Goal: Task Accomplishment & Management: Manage account settings

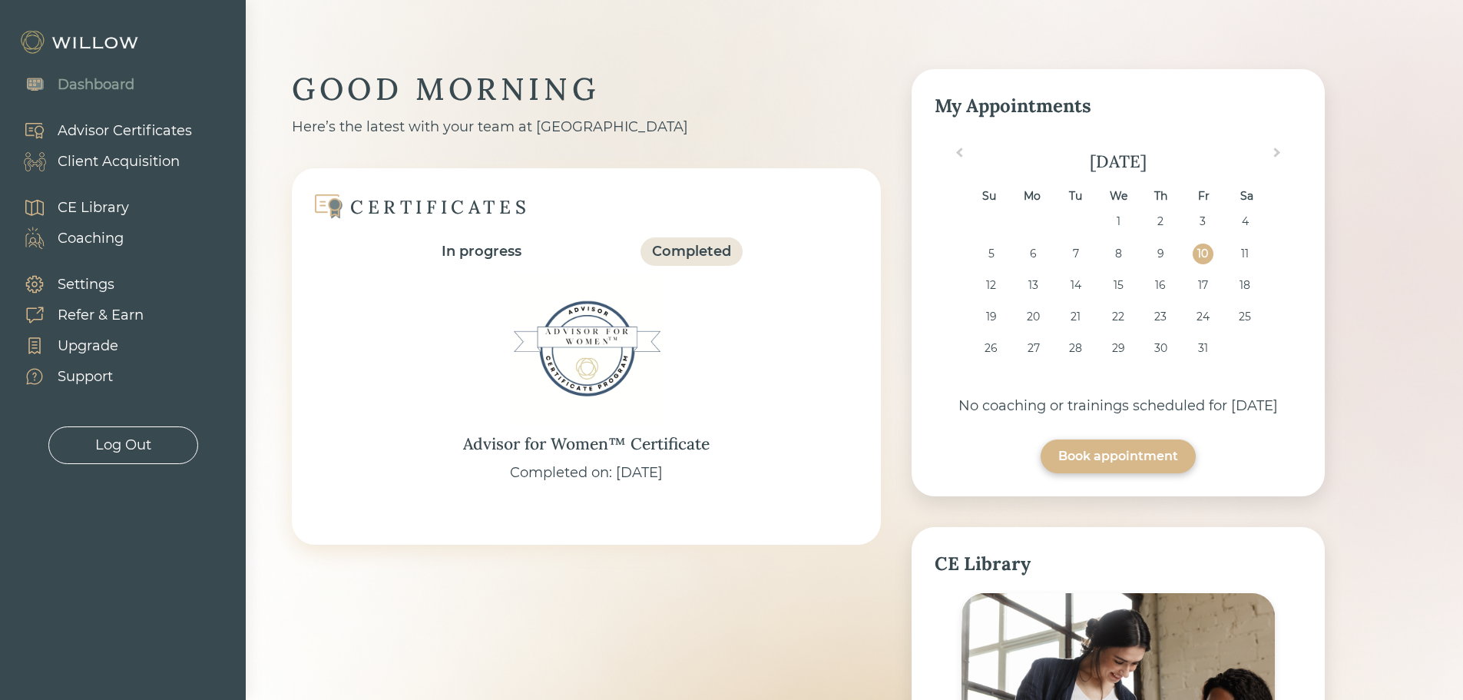
click at [103, 170] on div "Client Acquisition" at bounding box center [119, 161] width 122 height 21
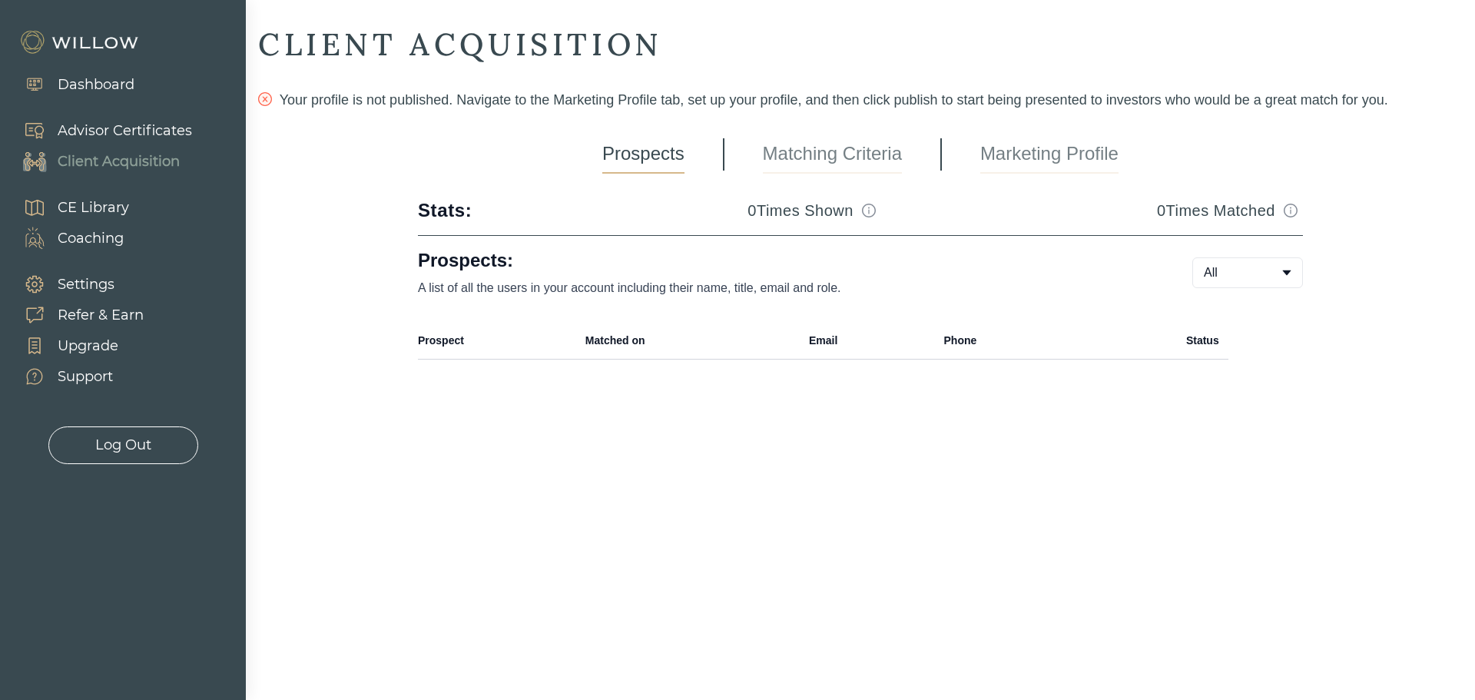
click at [1038, 168] on link "Marketing Profile" at bounding box center [1049, 154] width 138 height 38
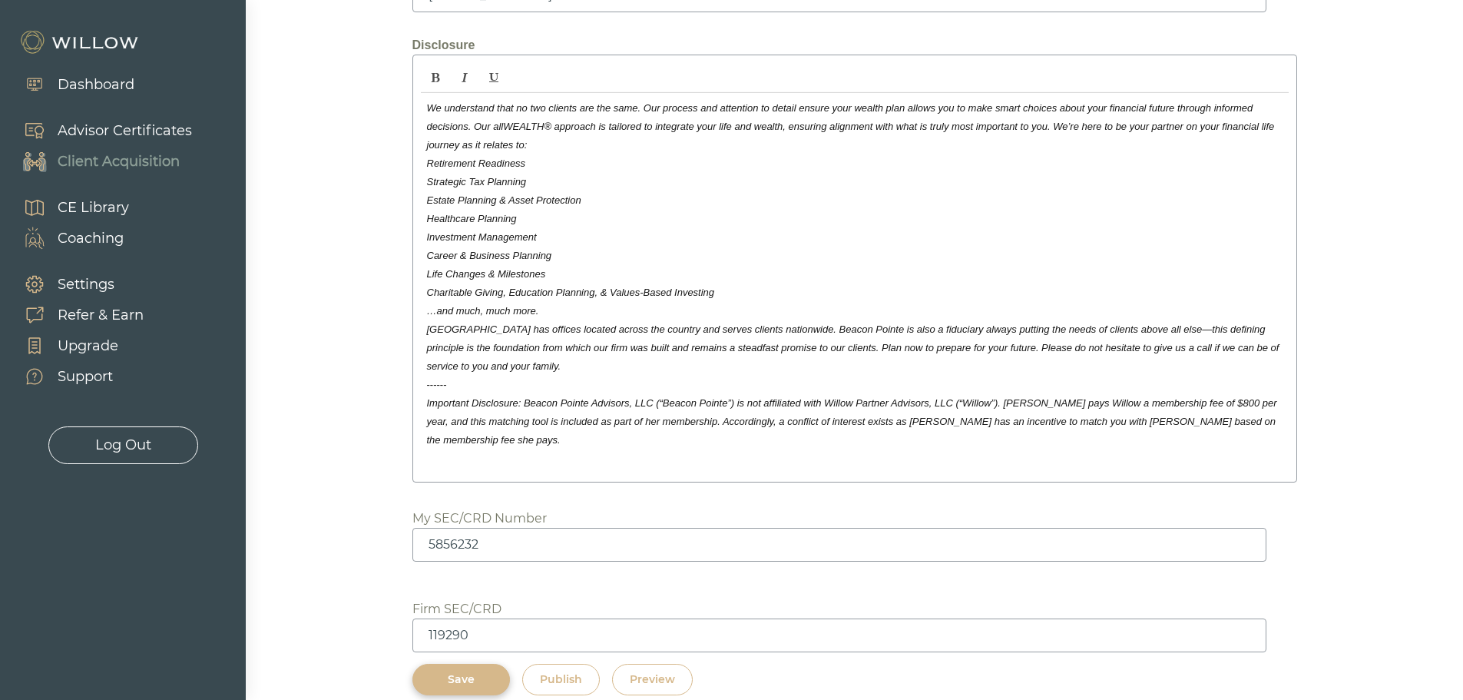
scroll to position [2309, 0]
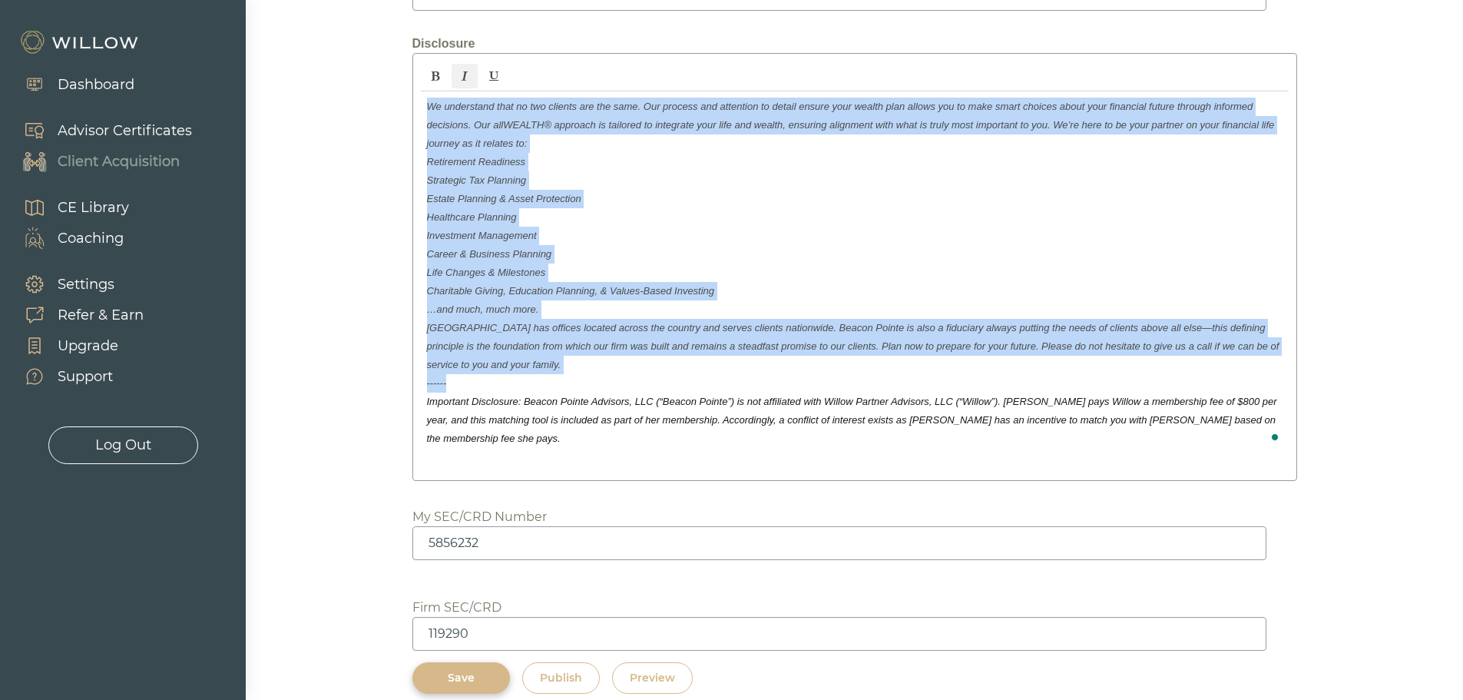
drag, startPoint x: 429, startPoint y: 312, endPoint x: 397, endPoint y: 81, distance: 233.4
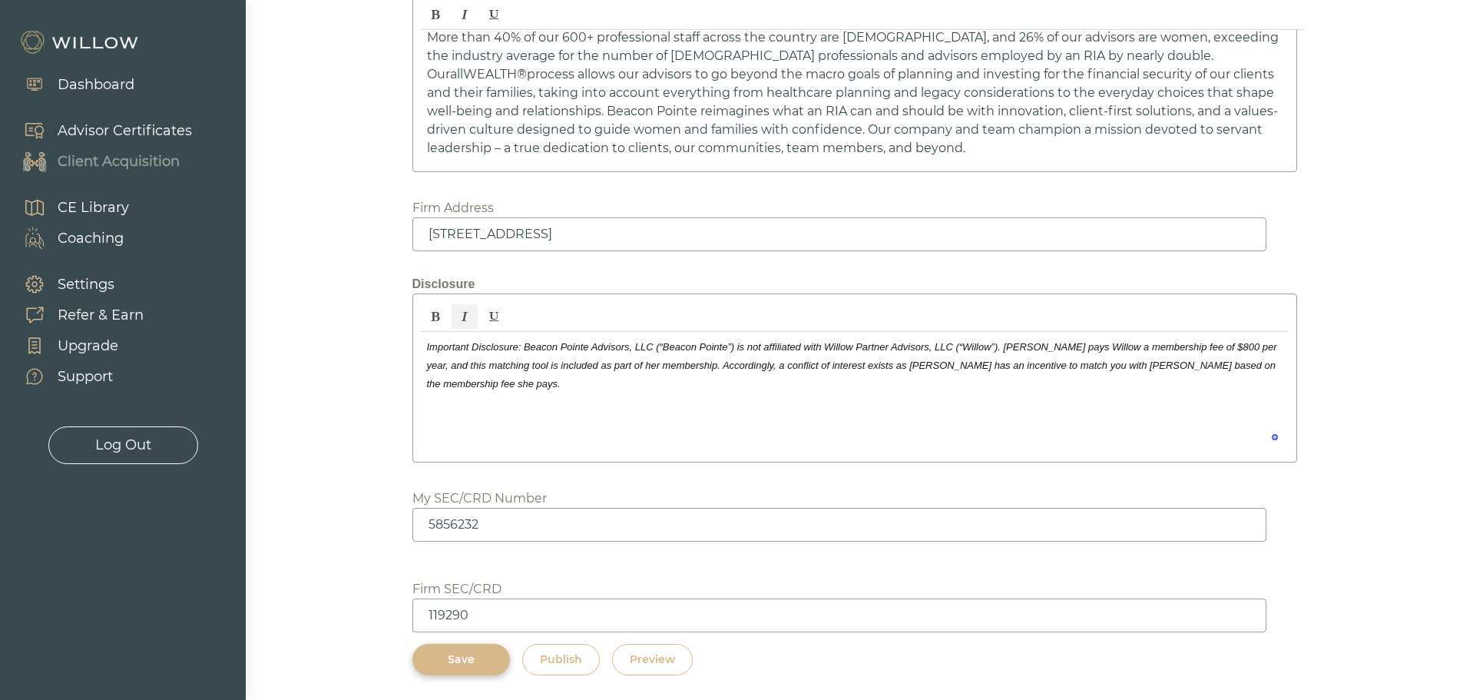
scroll to position [2068, 0]
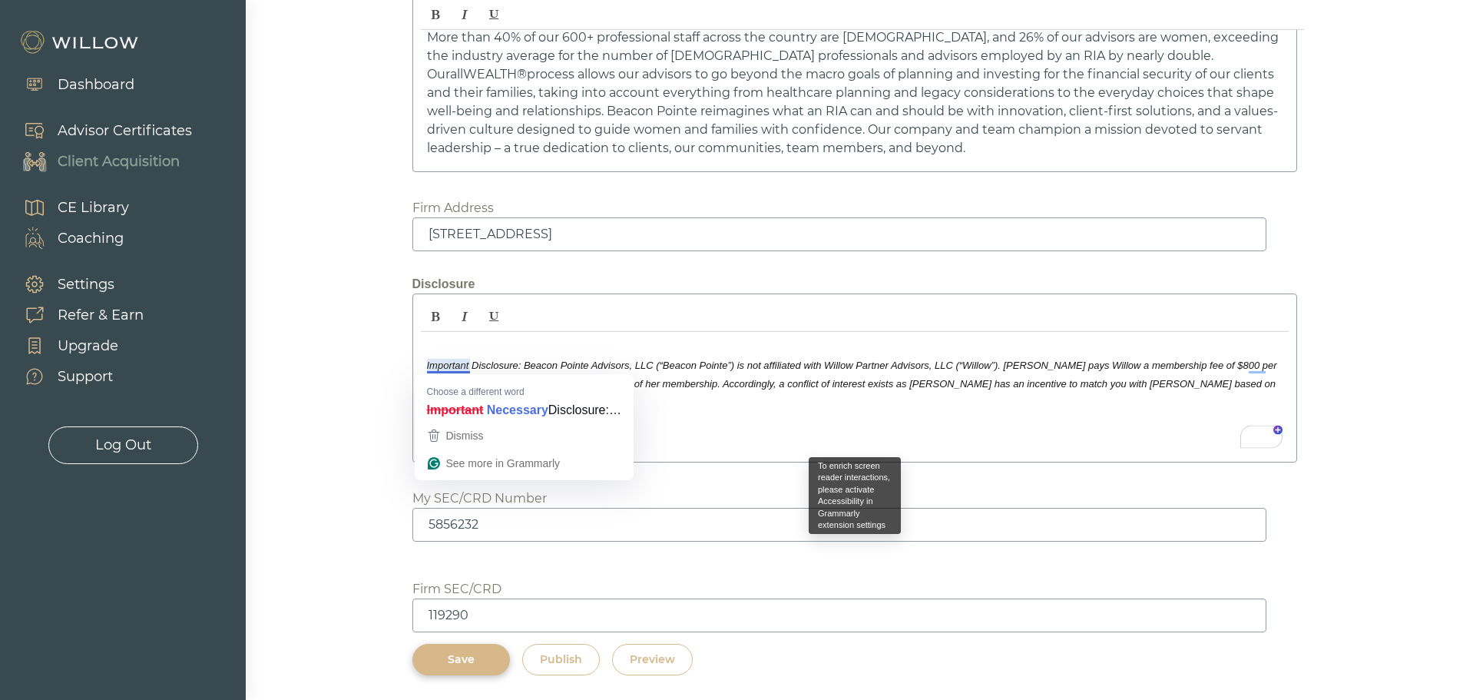
click at [423, 366] on div "Important Disclosure: Beacon Pointe Advisors, LLC (“[GEOGRAPHIC_DATA]”) is not …" at bounding box center [855, 393] width 868 height 122
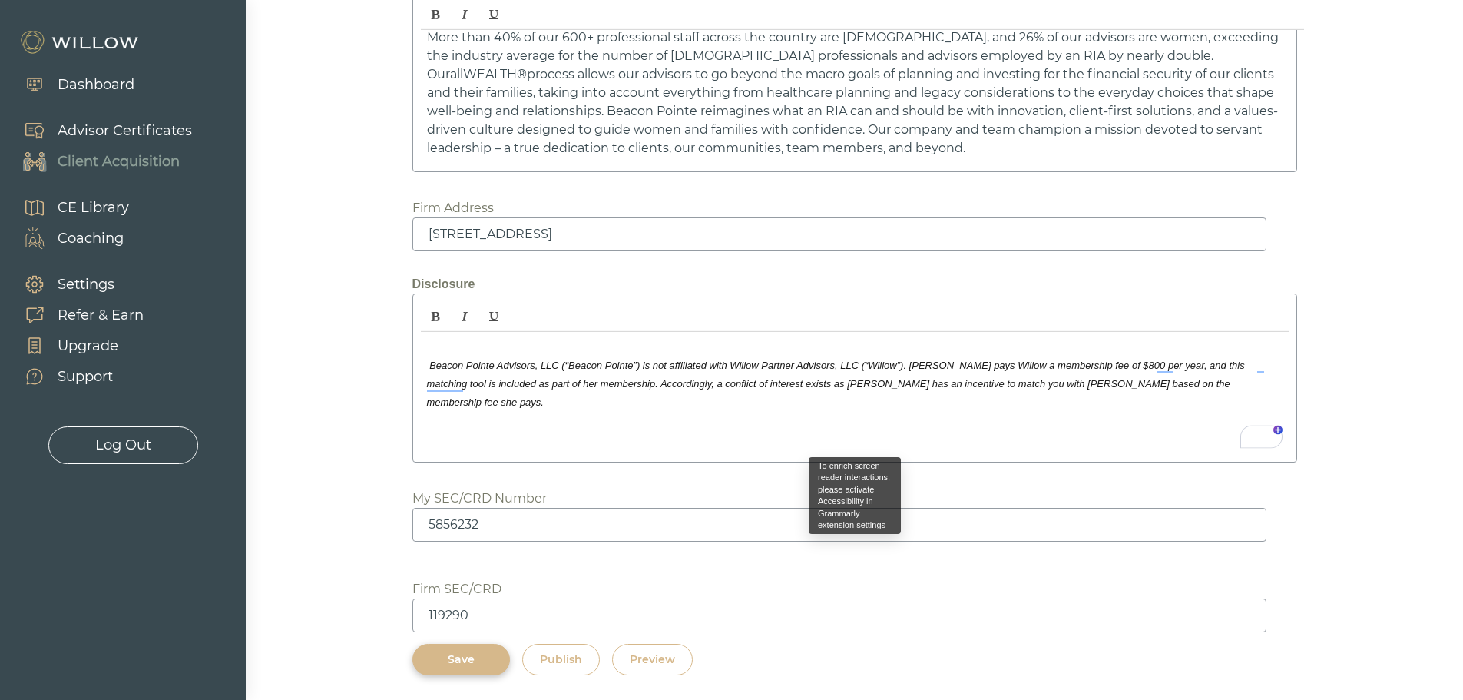
click at [430, 366] on span "Beacon Pointe Advisors, LLC (“Beacon Pointe”) is not affiliated with Willow Par…" at bounding box center [836, 384] width 818 height 48
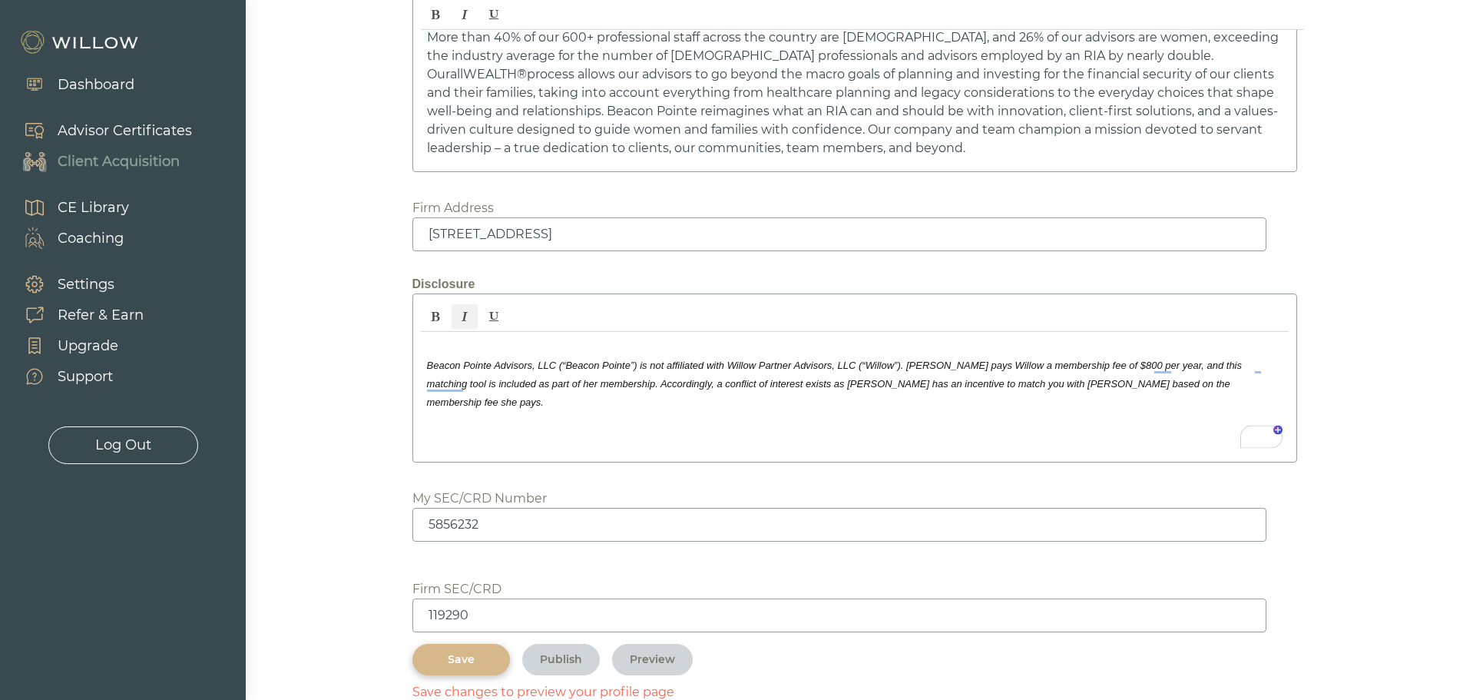
scroll to position [2102, 0]
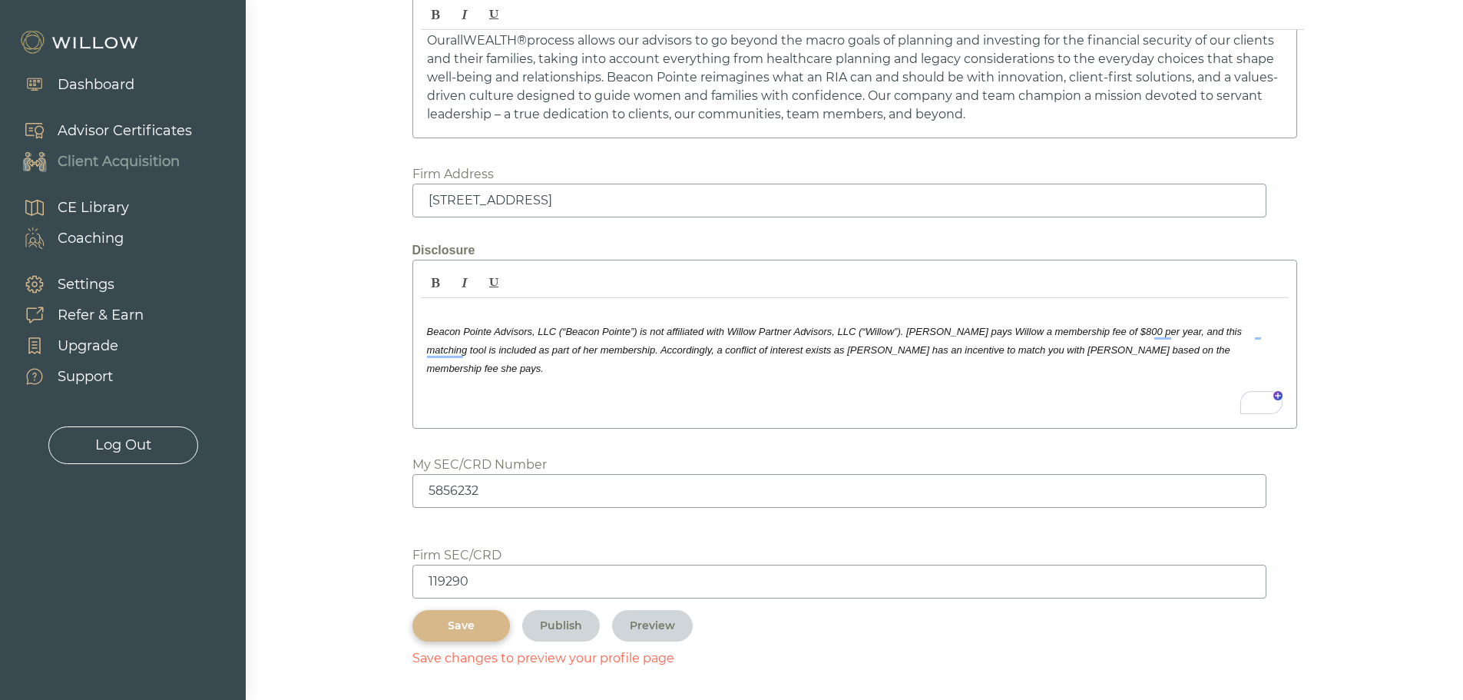
click at [465, 632] on div "Save" at bounding box center [461, 626] width 62 height 16
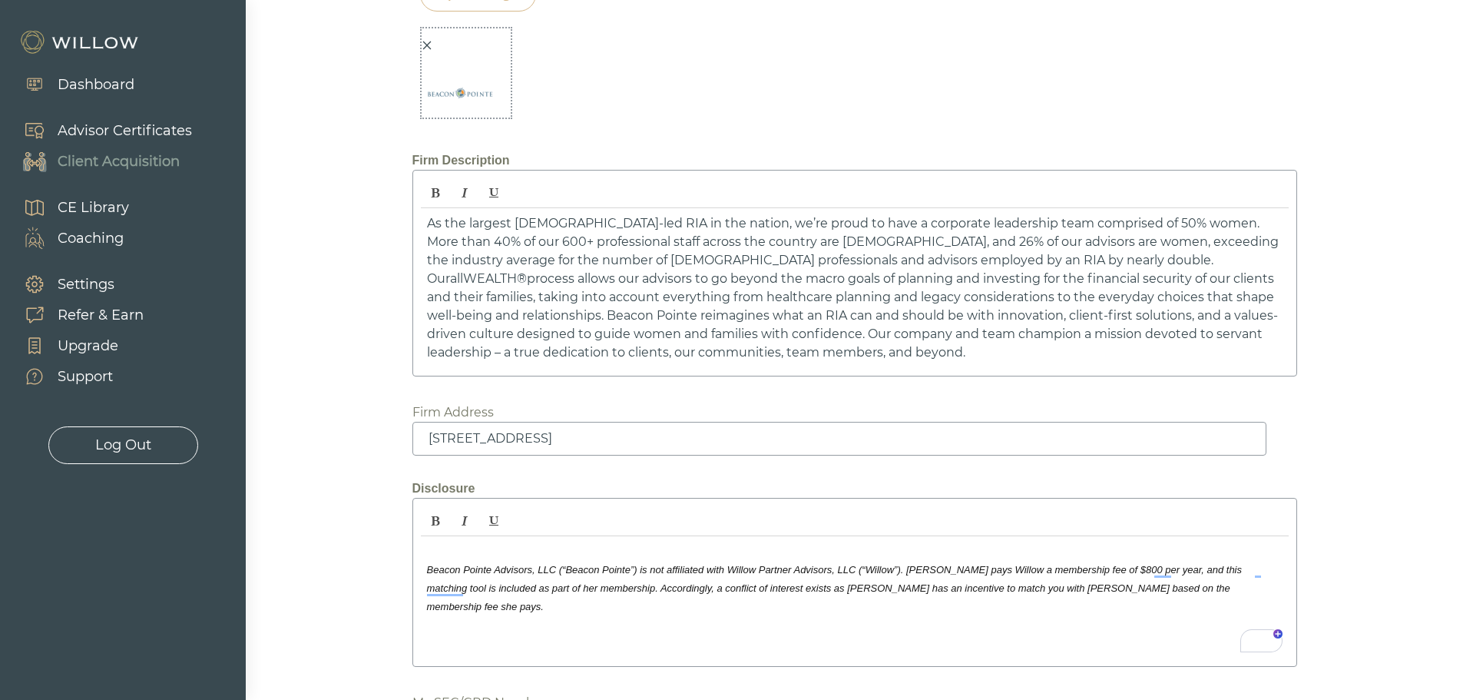
scroll to position [1761, 0]
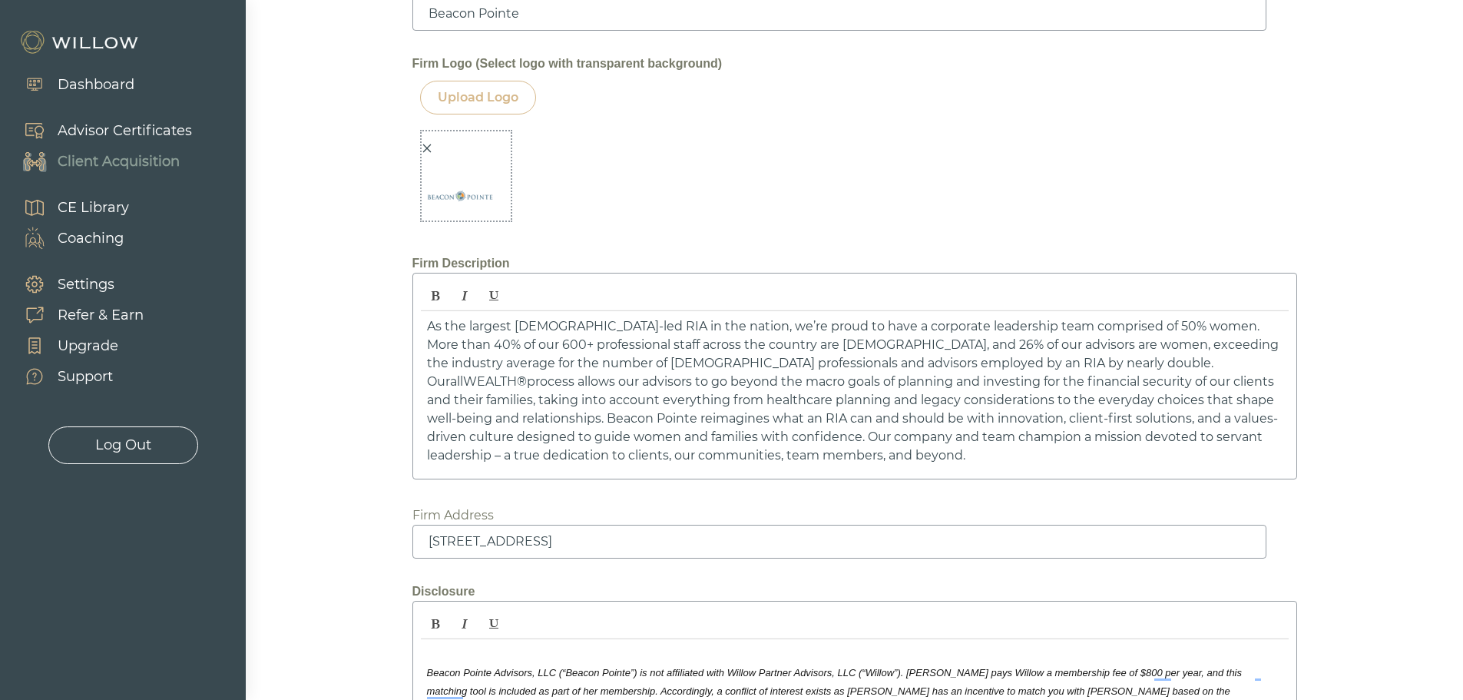
drag, startPoint x: 565, startPoint y: 329, endPoint x: 505, endPoint y: 329, distance: 59.9
click at [565, 329] on span "As the largest [DEMOGRAPHIC_DATA]-led RIA in the nation, we’re proud to have a …" at bounding box center [853, 354] width 852 height 70
click at [469, 326] on span "As the largest [DEMOGRAPHIC_DATA]-led RIA in the nation, we’re proud to have a …" at bounding box center [853, 354] width 852 height 70
click at [462, 326] on span "As the largest [DEMOGRAPHIC_DATA]-led RIA in the nation, we’re proud to have a …" at bounding box center [853, 354] width 852 height 70
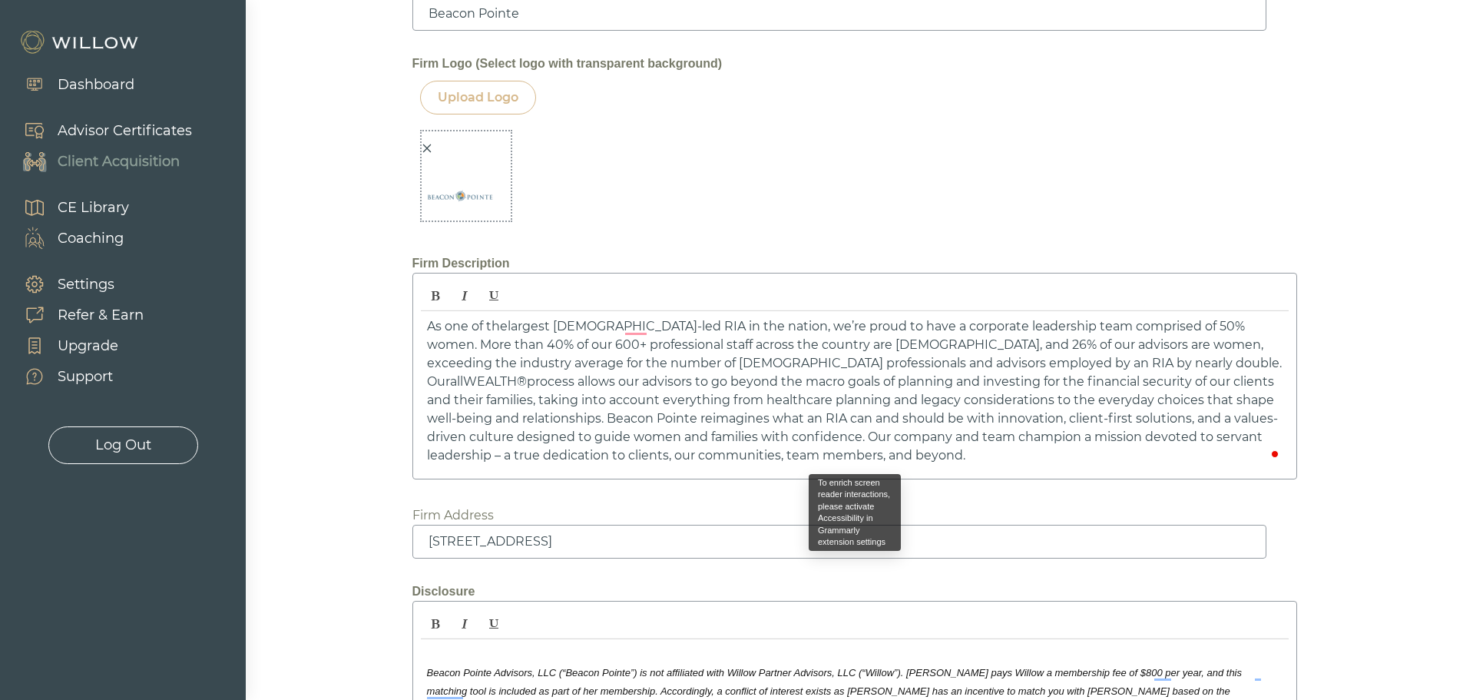
click at [1009, 437] on span "process allows our advisors to go beyond the macro goals of planning and invest…" at bounding box center [852, 418] width 851 height 88
drag, startPoint x: 1069, startPoint y: 438, endPoint x: 1008, endPoint y: 439, distance: 61.5
click at [1008, 439] on span "process allows our advisors to go beyond the macro goals of planning and invest…" at bounding box center [852, 418] width 851 height 88
click at [878, 341] on span "As one of the largest [DEMOGRAPHIC_DATA]-led RIA in the nation, we’re proud to …" at bounding box center [854, 354] width 855 height 70
click at [850, 343] on span "As one of the largest [DEMOGRAPHIC_DATA]-led RIA in the nation, we’re proud to …" at bounding box center [854, 354] width 855 height 70
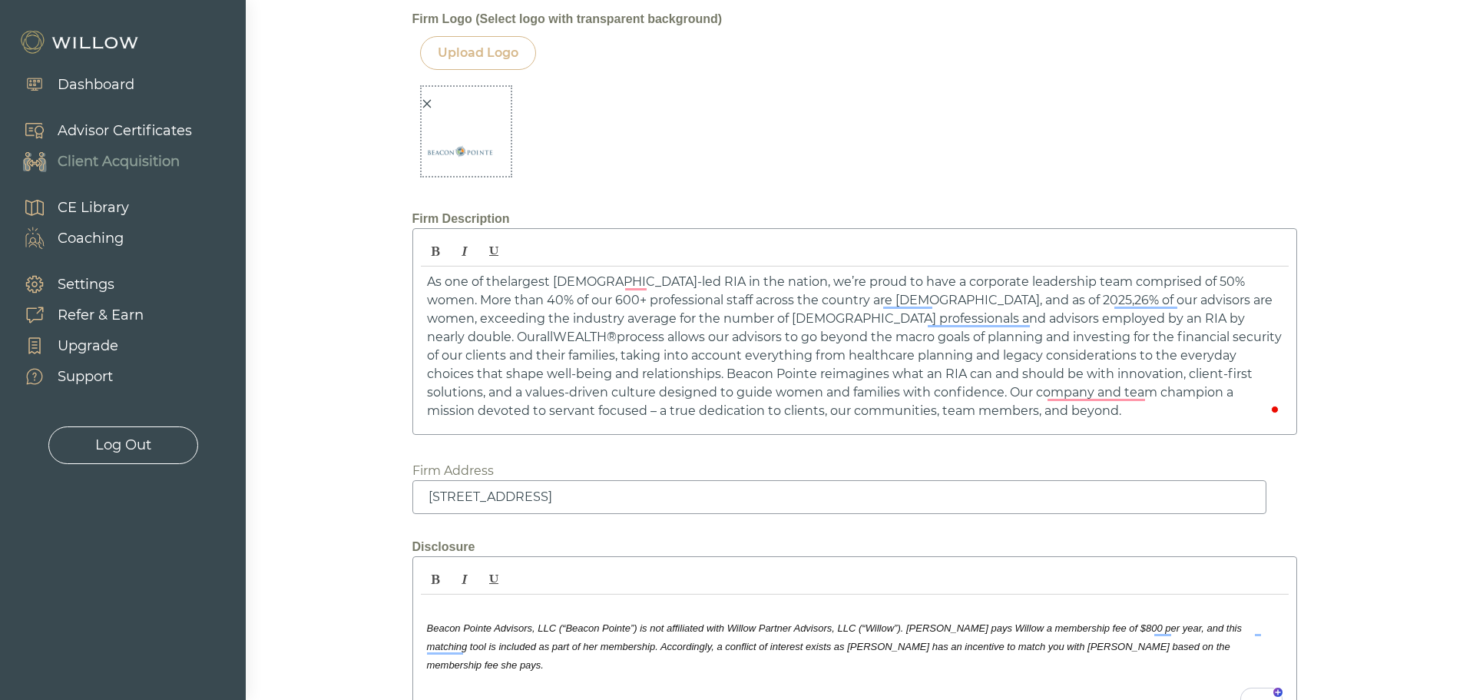
scroll to position [2102, 0]
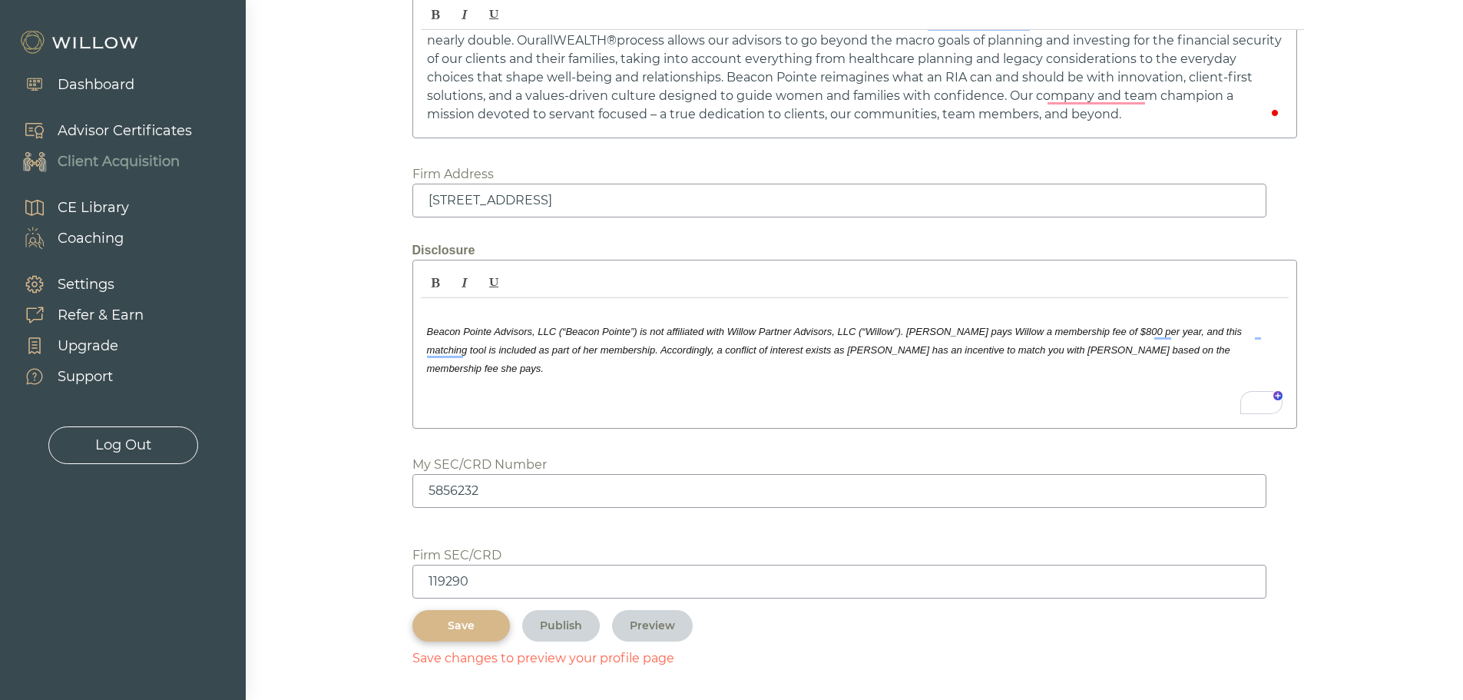
click at [480, 621] on div "Save" at bounding box center [461, 626] width 62 height 16
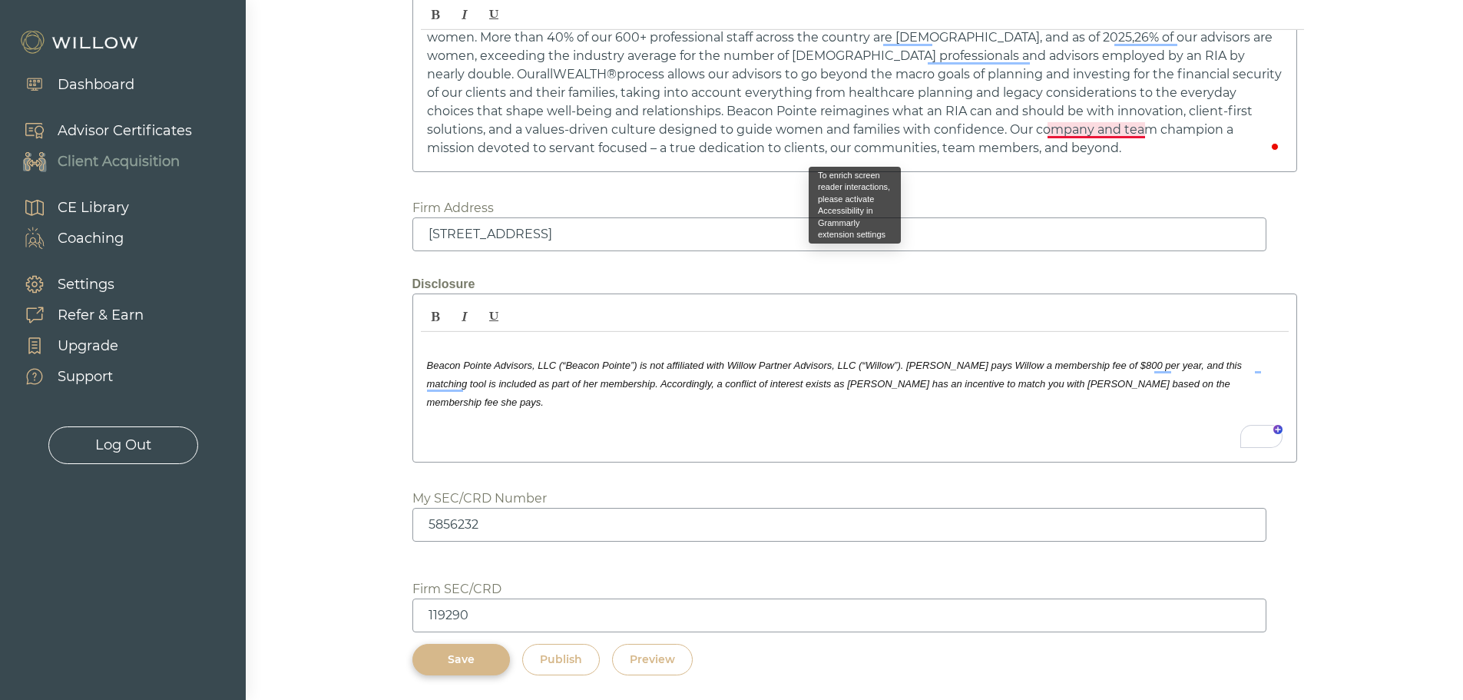
click at [1069, 132] on span "process allows our advisors to go beyond the macro goals of planning and invest…" at bounding box center [854, 111] width 855 height 88
click at [1077, 124] on span "process allows our advisors to go beyond the macro goals of planning and invest…" at bounding box center [854, 111] width 855 height 88
click at [974, 102] on p "As one of the largest [DEMOGRAPHIC_DATA]-led RIA in the nation, we’re proud to …" at bounding box center [855, 84] width 856 height 148
click at [1071, 131] on span "process allows our advisors to go beyond the macro goals of planning and invest…" at bounding box center [854, 111] width 855 height 88
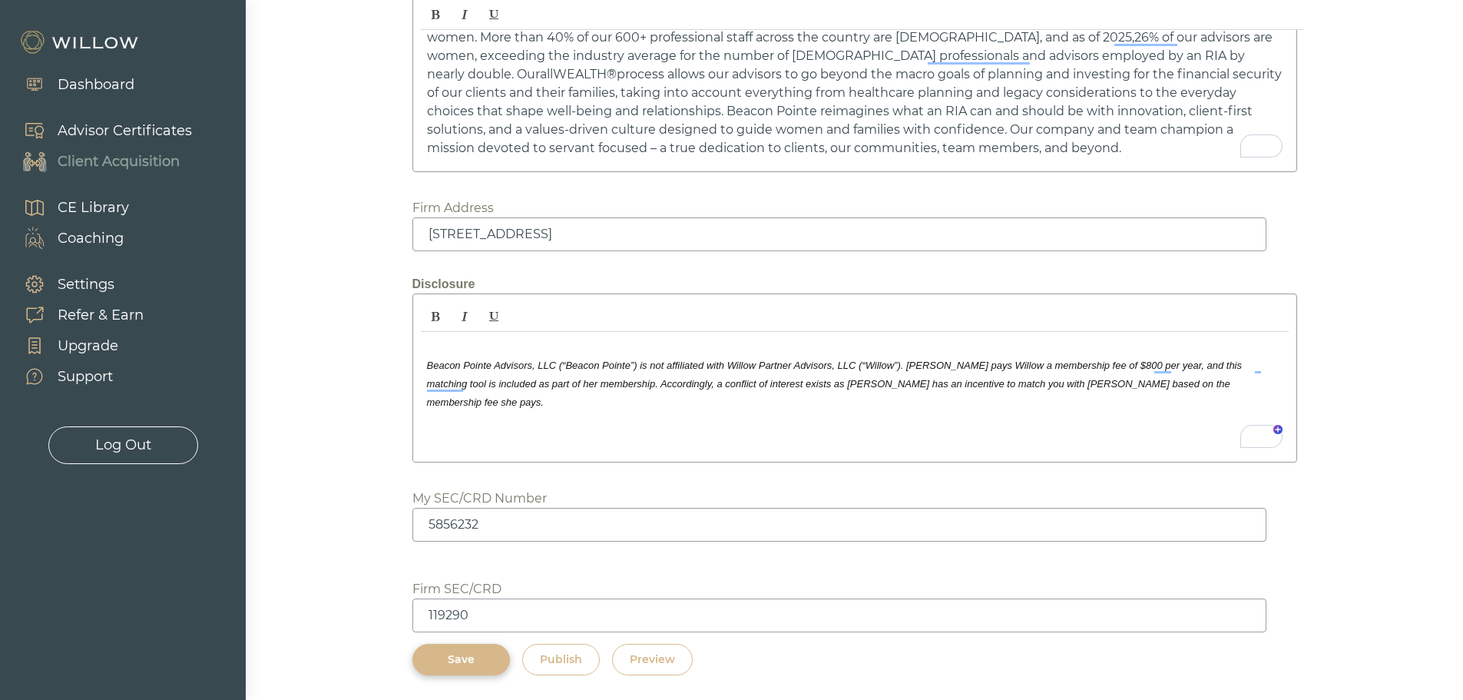
click at [651, 663] on div "Preview" at bounding box center [652, 659] width 45 height 16
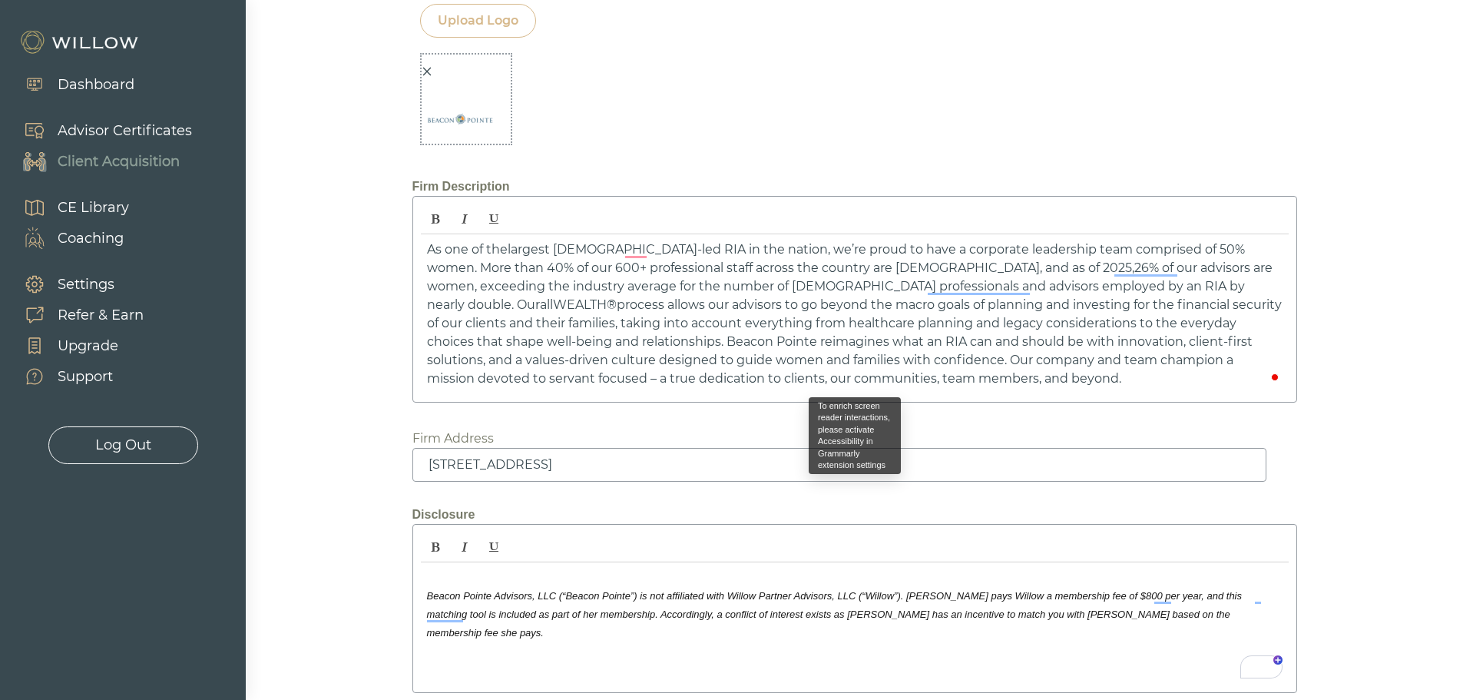
click at [808, 374] on p "As one of the largest [DEMOGRAPHIC_DATA]-led RIA in the nation, we’re proud to …" at bounding box center [855, 314] width 856 height 148
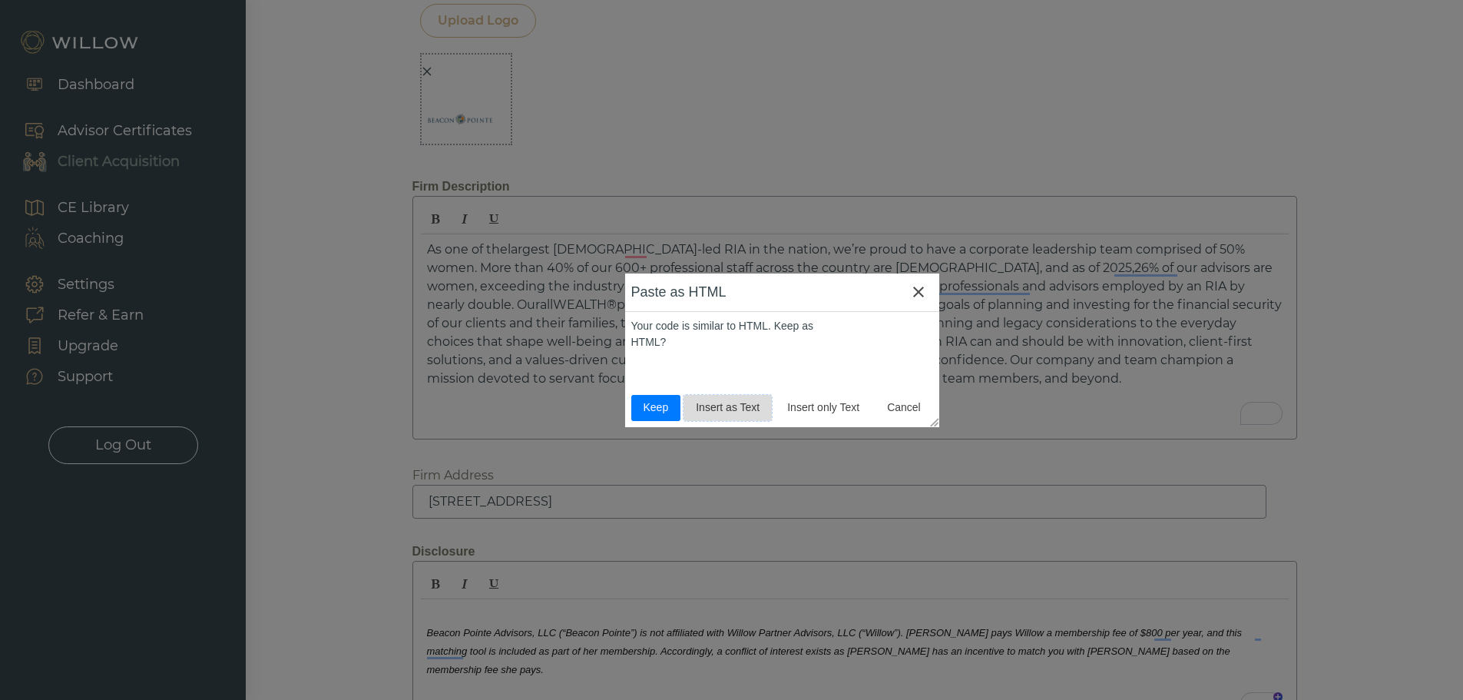
click at [743, 413] on span "Insert as Text" at bounding box center [728, 407] width 76 height 16
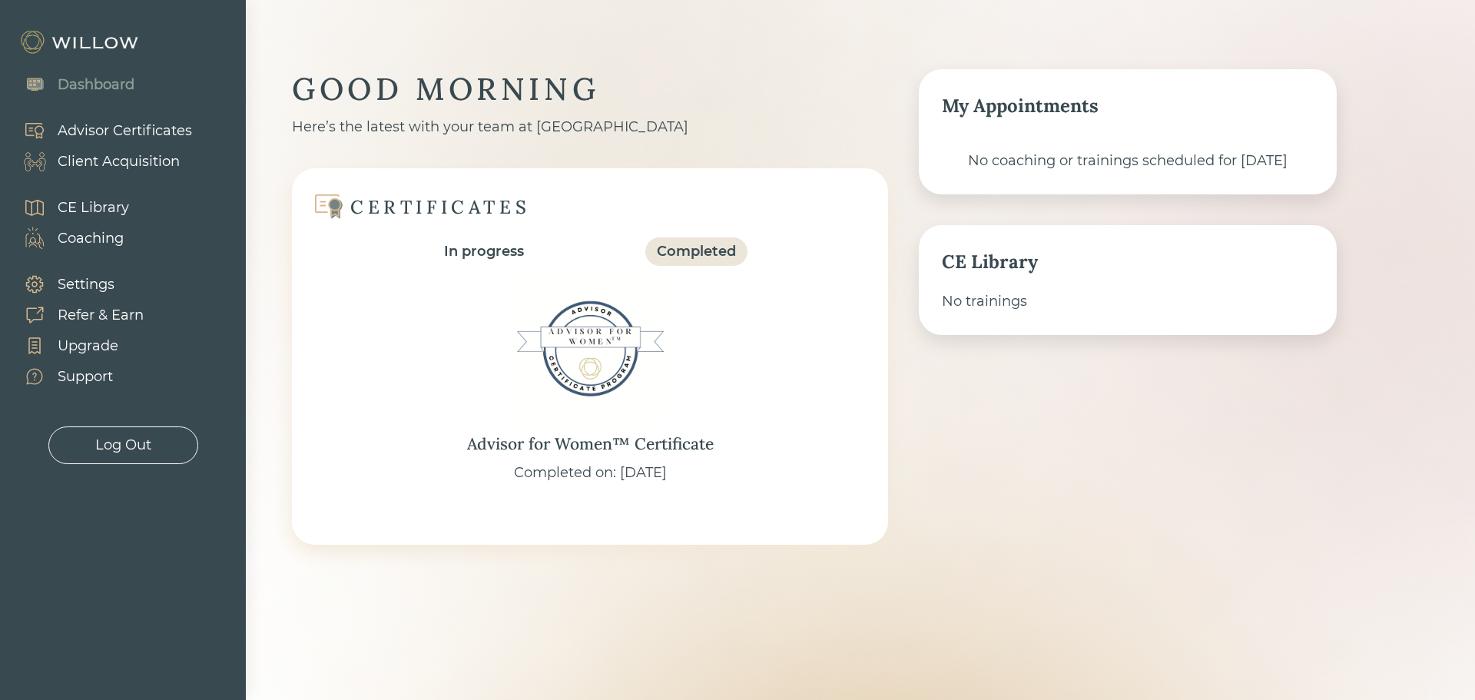
click at [120, 158] on div "Client Acquisition" at bounding box center [119, 161] width 122 height 21
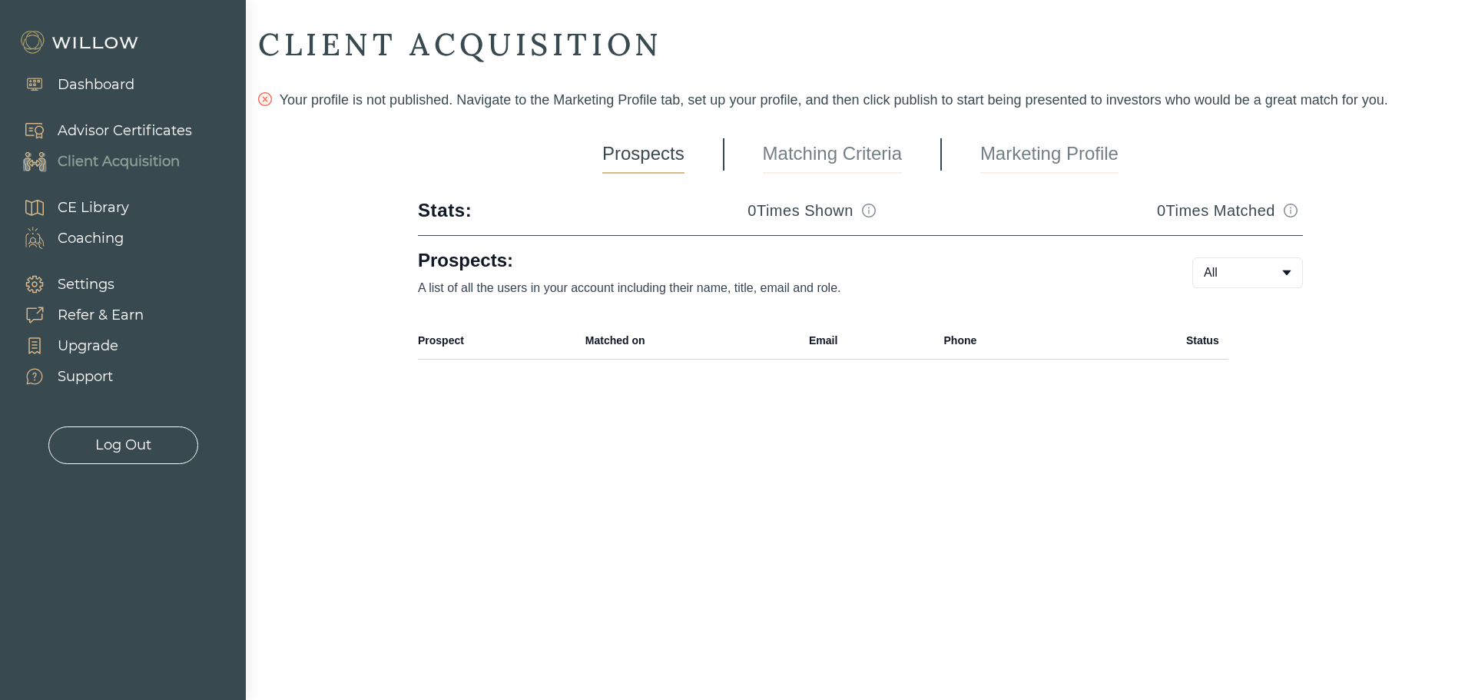
click at [1038, 153] on link "Marketing Profile" at bounding box center [1049, 154] width 138 height 38
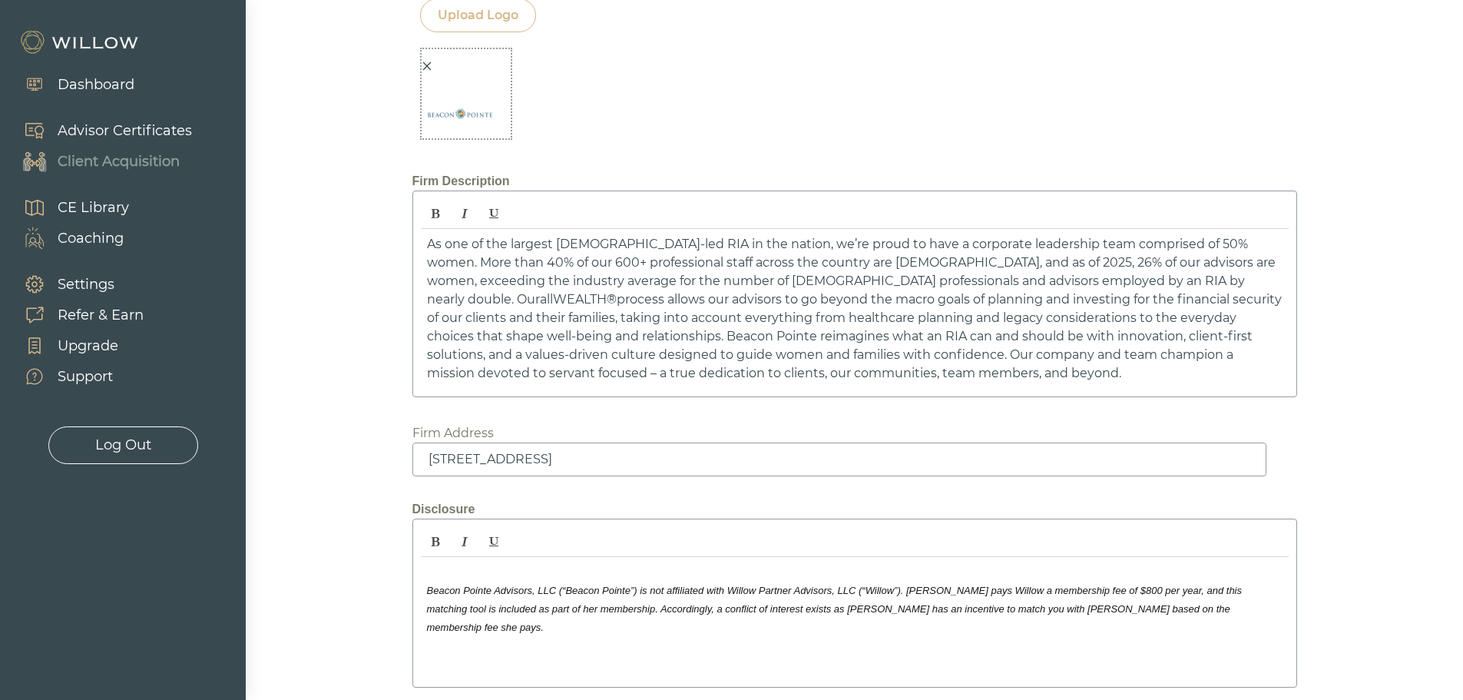
scroll to position [1838, 0]
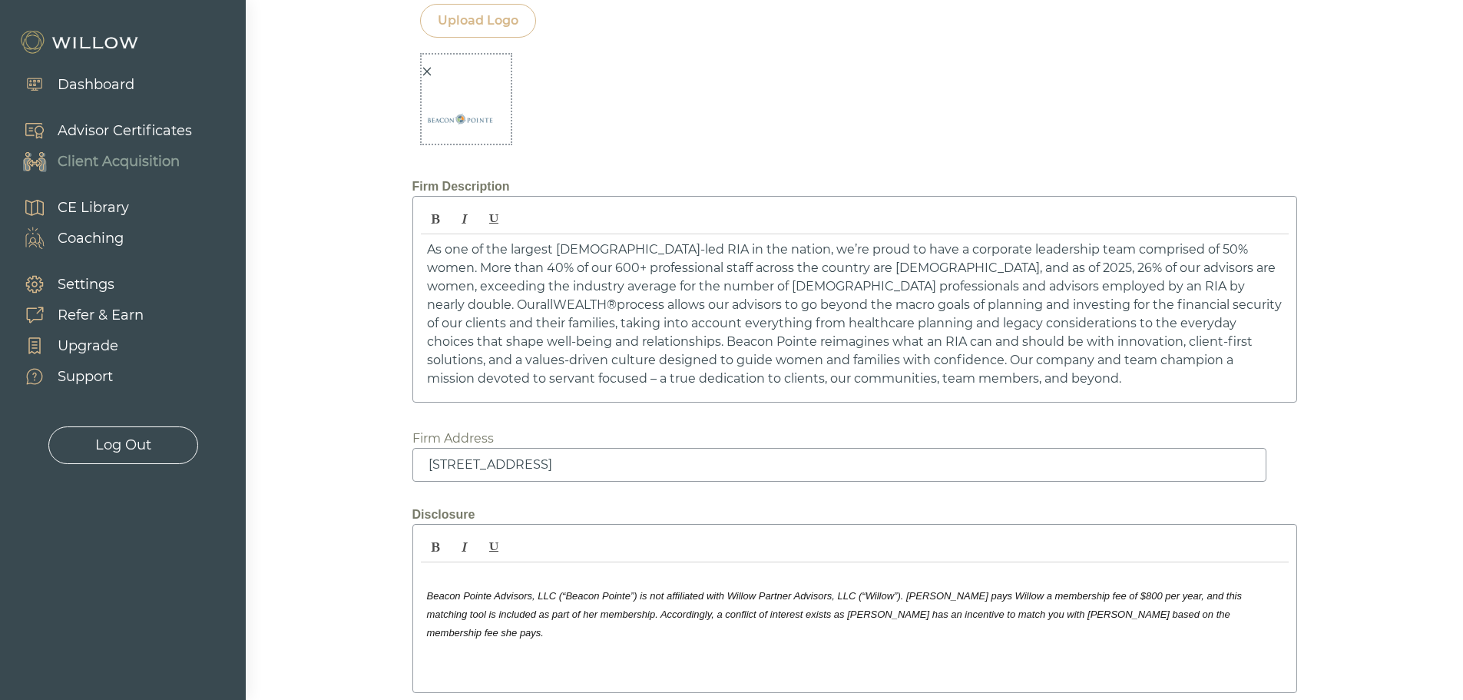
click at [818, 304] on span "process allows our advisors to go beyond the macro goals of planning and invest…" at bounding box center [854, 341] width 855 height 88
click at [778, 384] on p "As one of the largest female-led RIA in the nation, we’re proud to have a corpo…" at bounding box center [855, 314] width 856 height 148
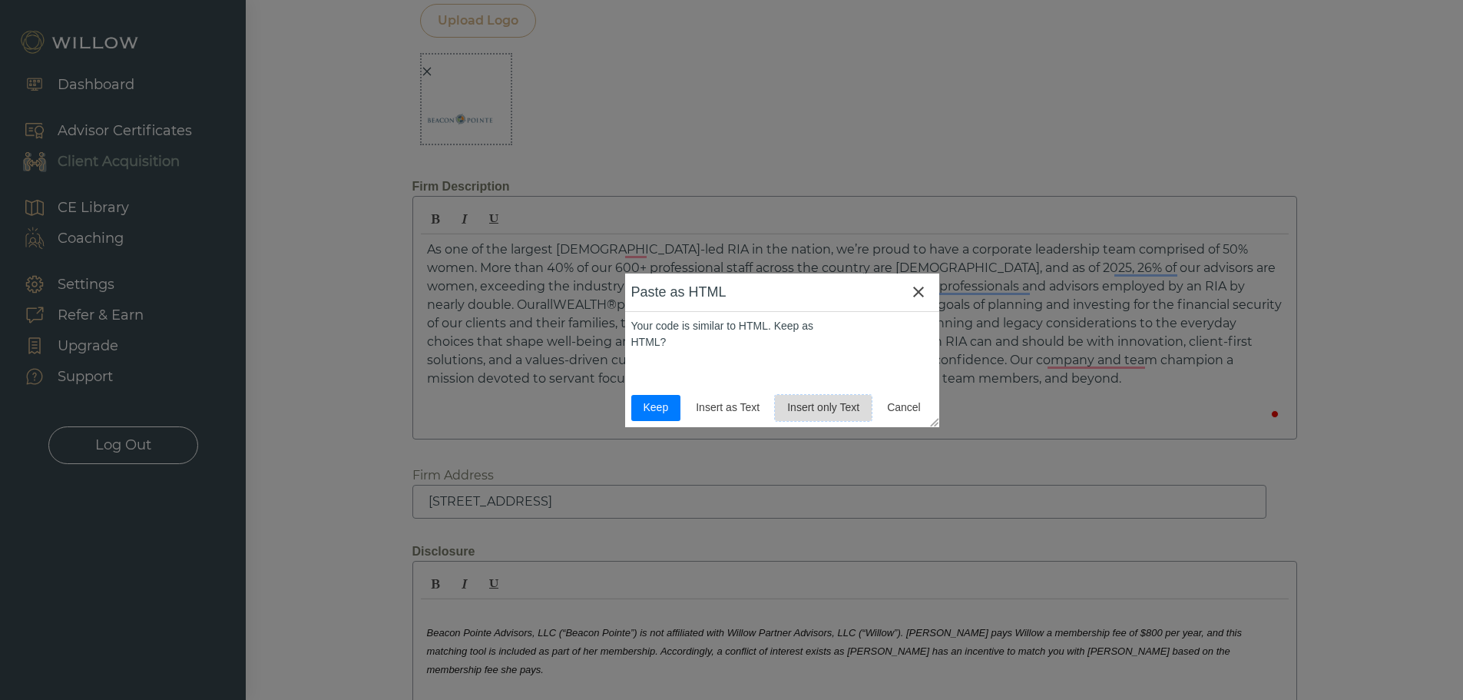
click at [827, 395] on button "Insert only Text" at bounding box center [823, 408] width 97 height 26
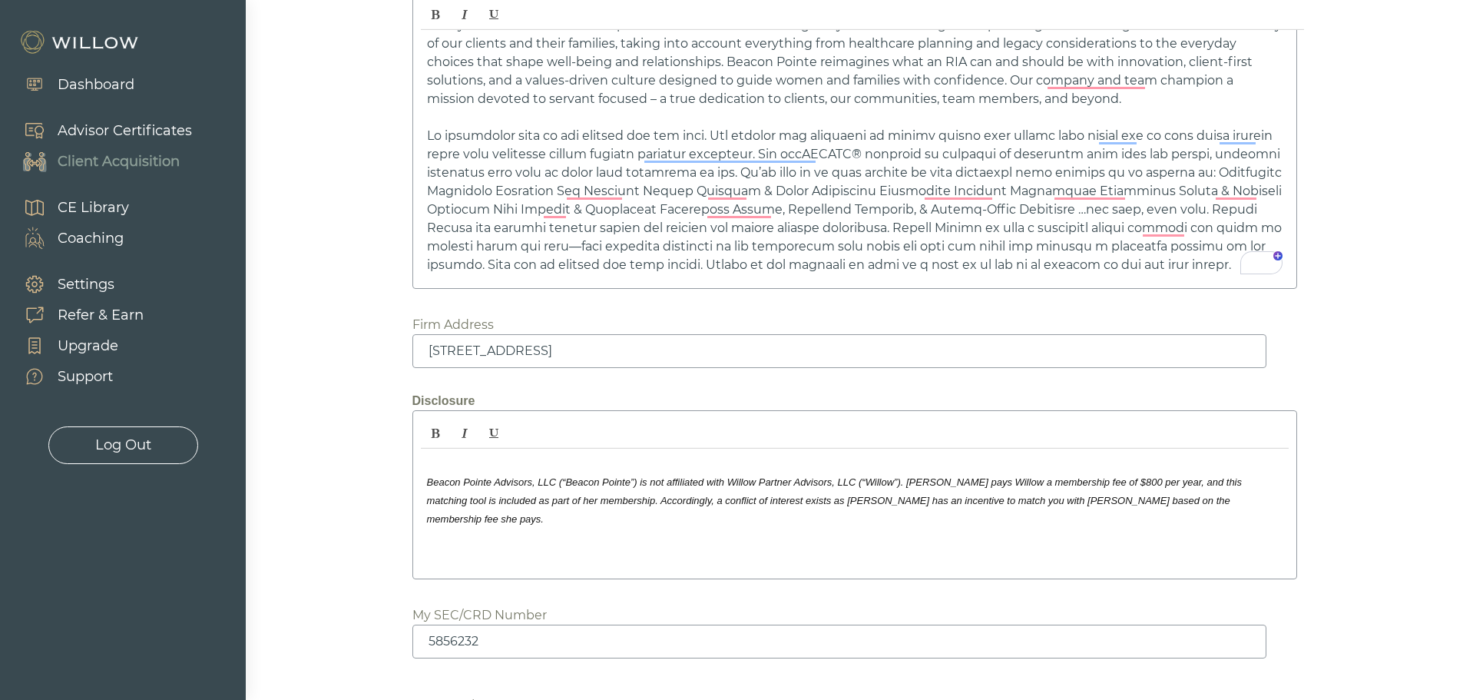
scroll to position [2268, 0]
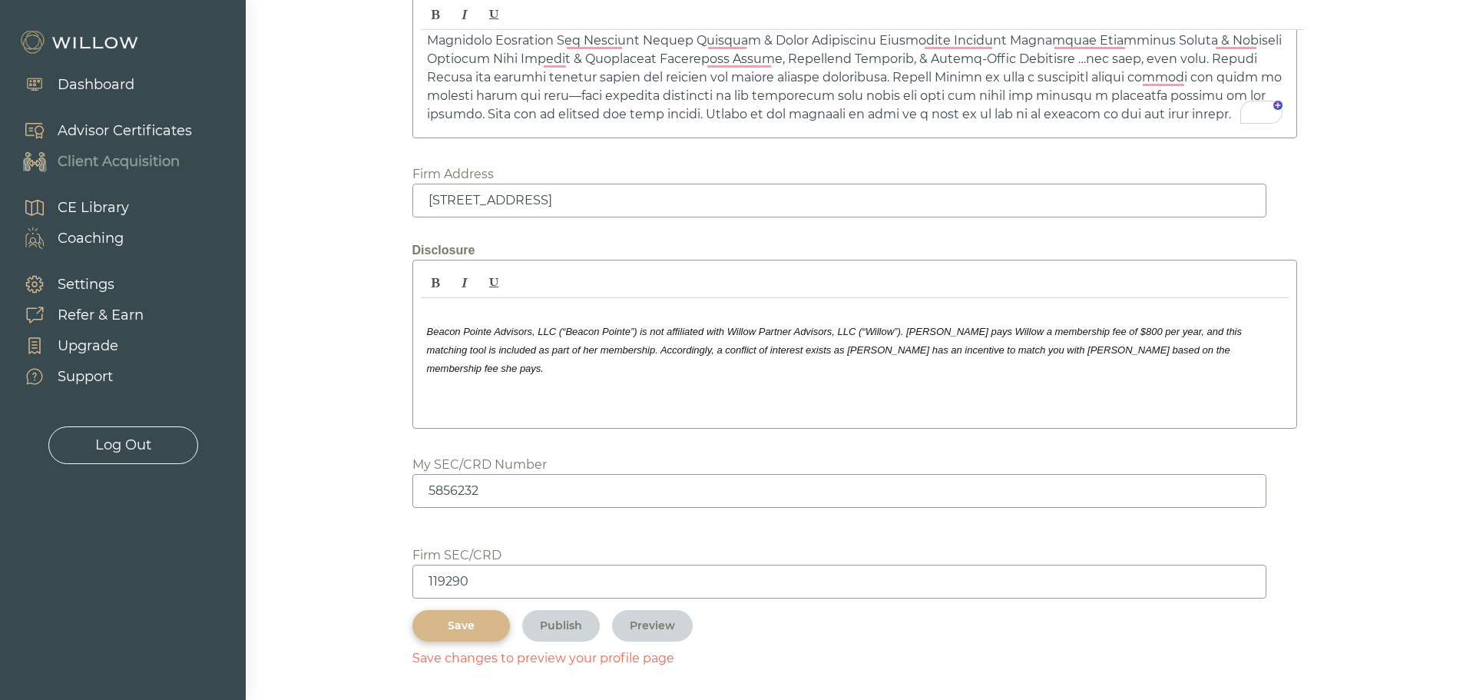
click at [477, 631] on div "Save" at bounding box center [461, 626] width 62 height 16
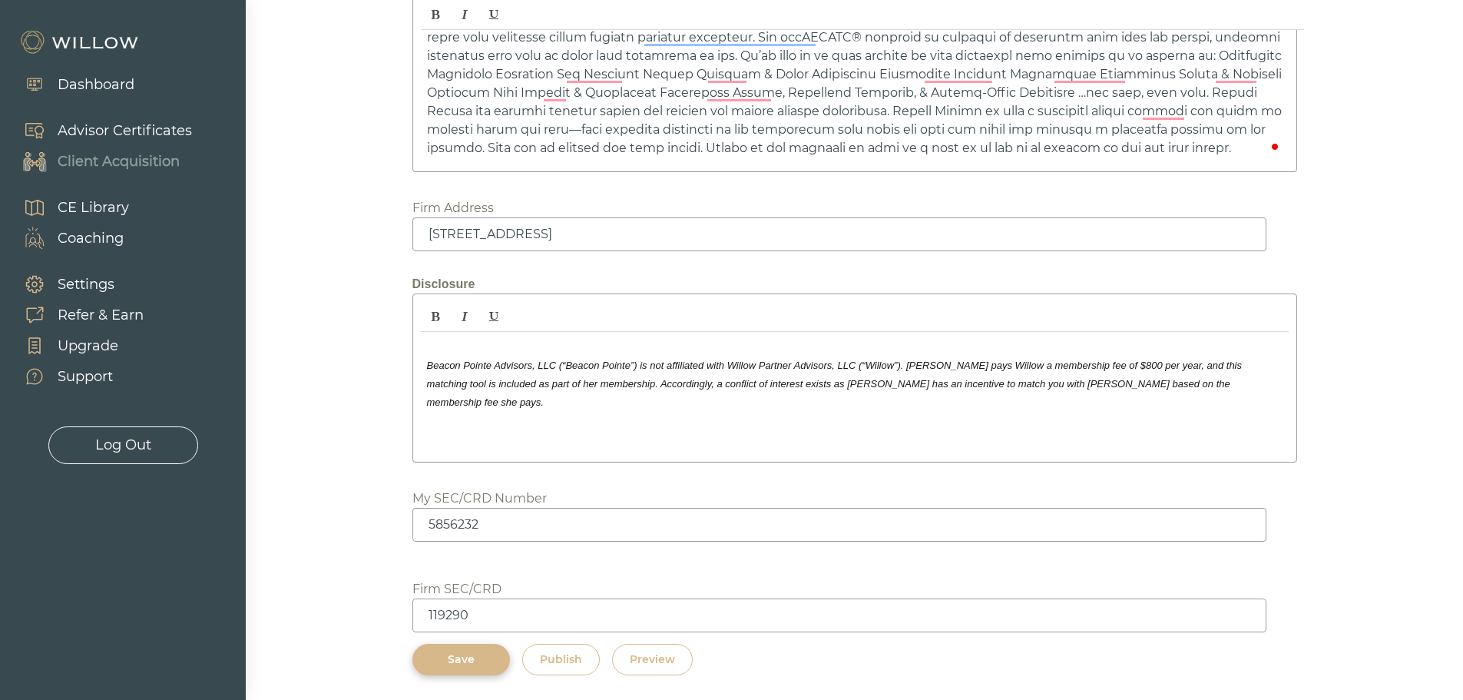
click at [661, 655] on div "Preview" at bounding box center [652, 659] width 45 height 16
